Goal: Task Accomplishment & Management: Complete application form

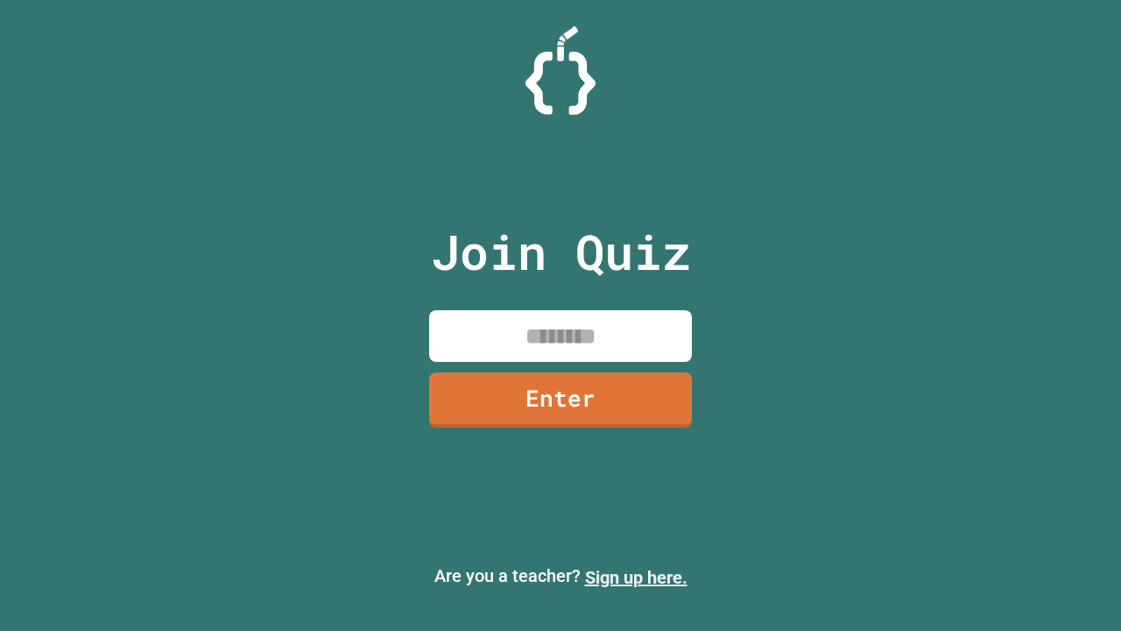
click at [636, 577] on link "Sign up here." at bounding box center [636, 577] width 103 height 21
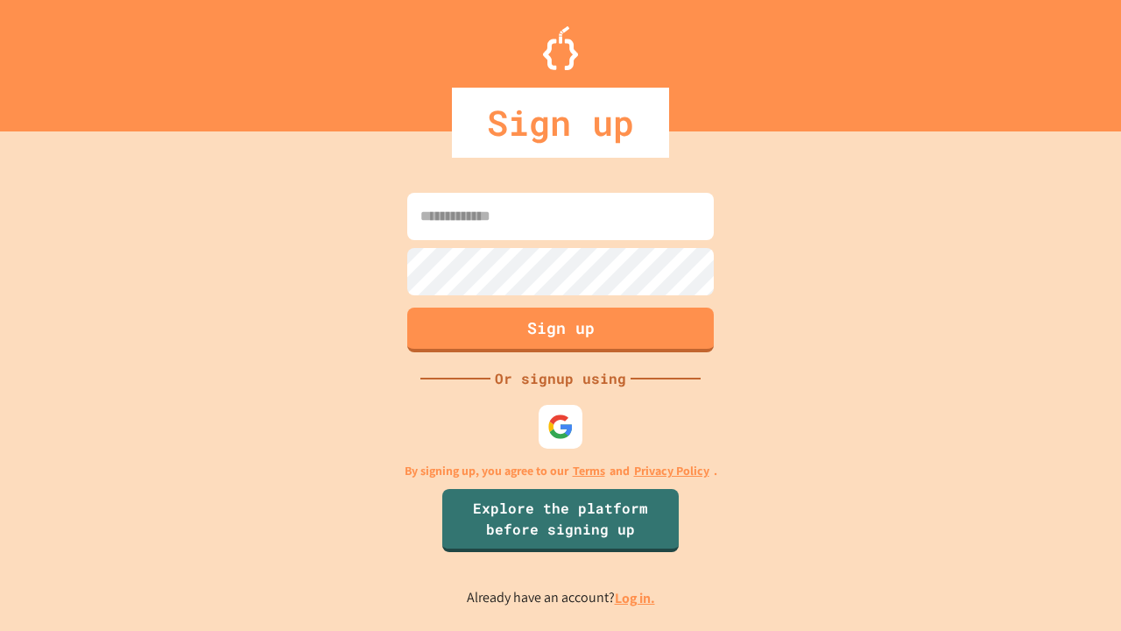
click at [636, 597] on link "Log in." at bounding box center [635, 598] width 40 height 18
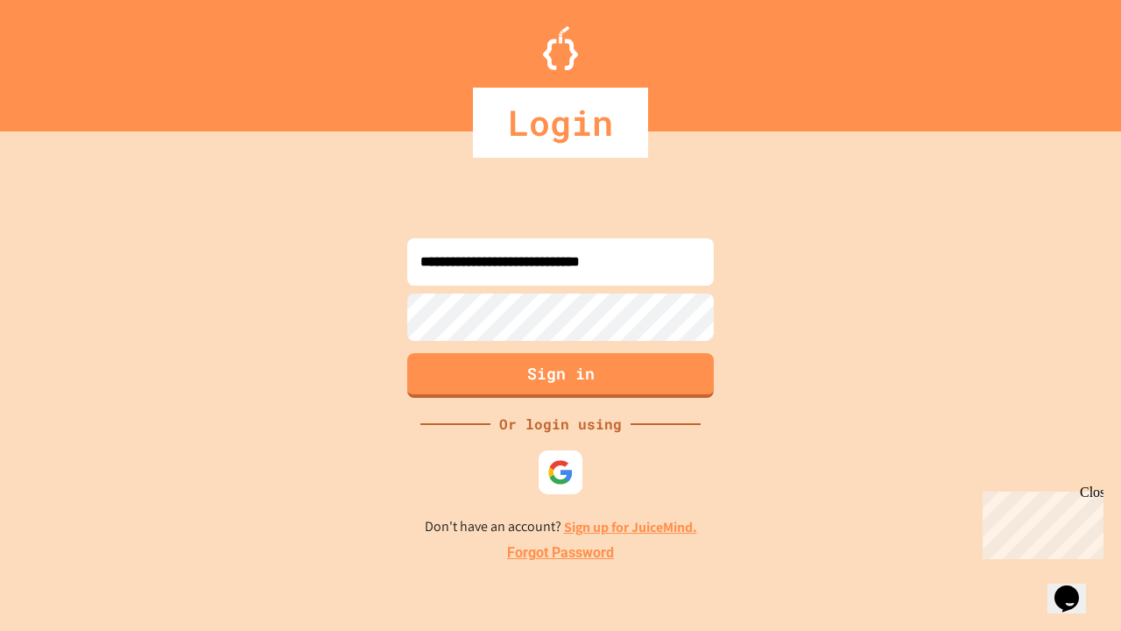
type input "**********"
